Goal: Information Seeking & Learning: Learn about a topic

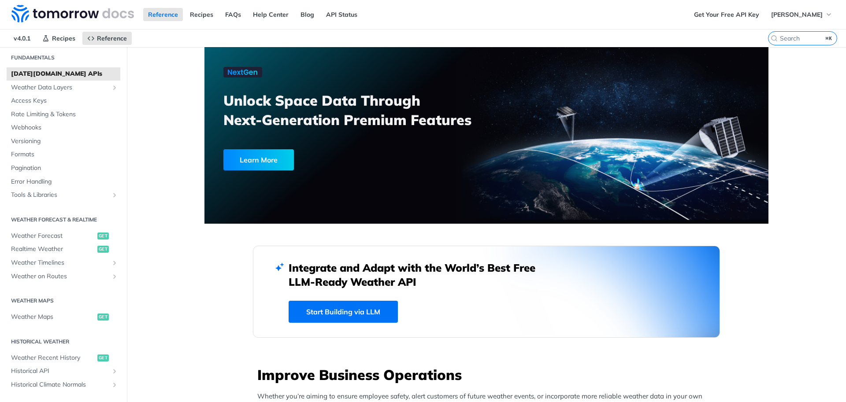
scroll to position [39, 0]
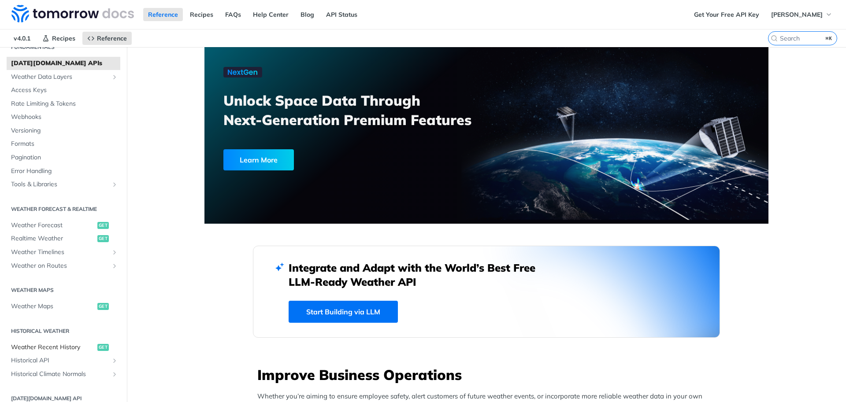
click at [57, 351] on span "Weather Recent History" at bounding box center [53, 347] width 84 height 9
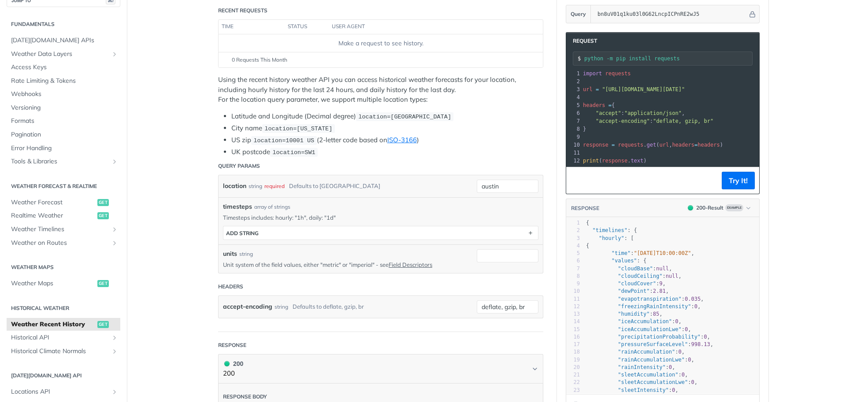
scroll to position [126, 0]
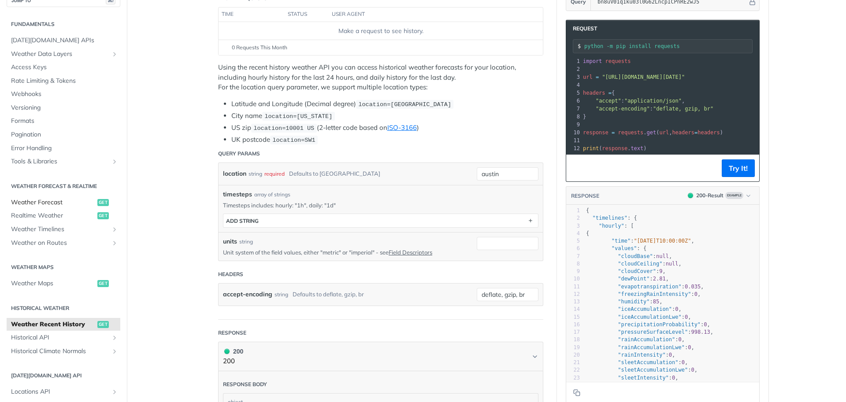
click at [64, 202] on span "Weather Forecast" at bounding box center [53, 202] width 84 height 9
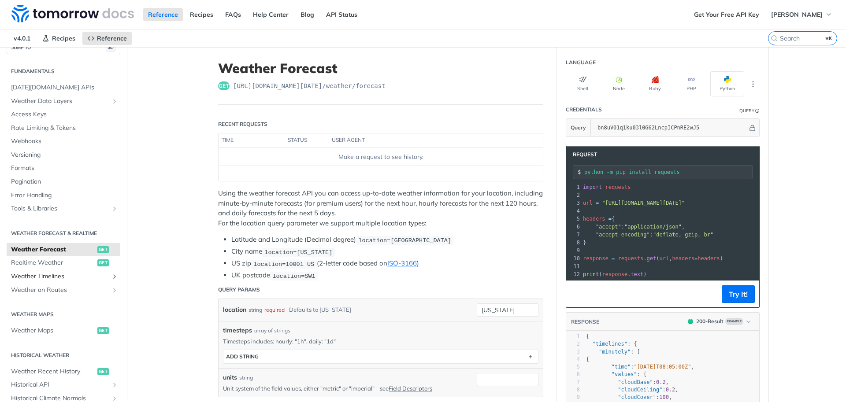
click at [73, 276] on span "Weather Timelines" at bounding box center [60, 276] width 98 height 9
